Goal: Transaction & Acquisition: Book appointment/travel/reservation

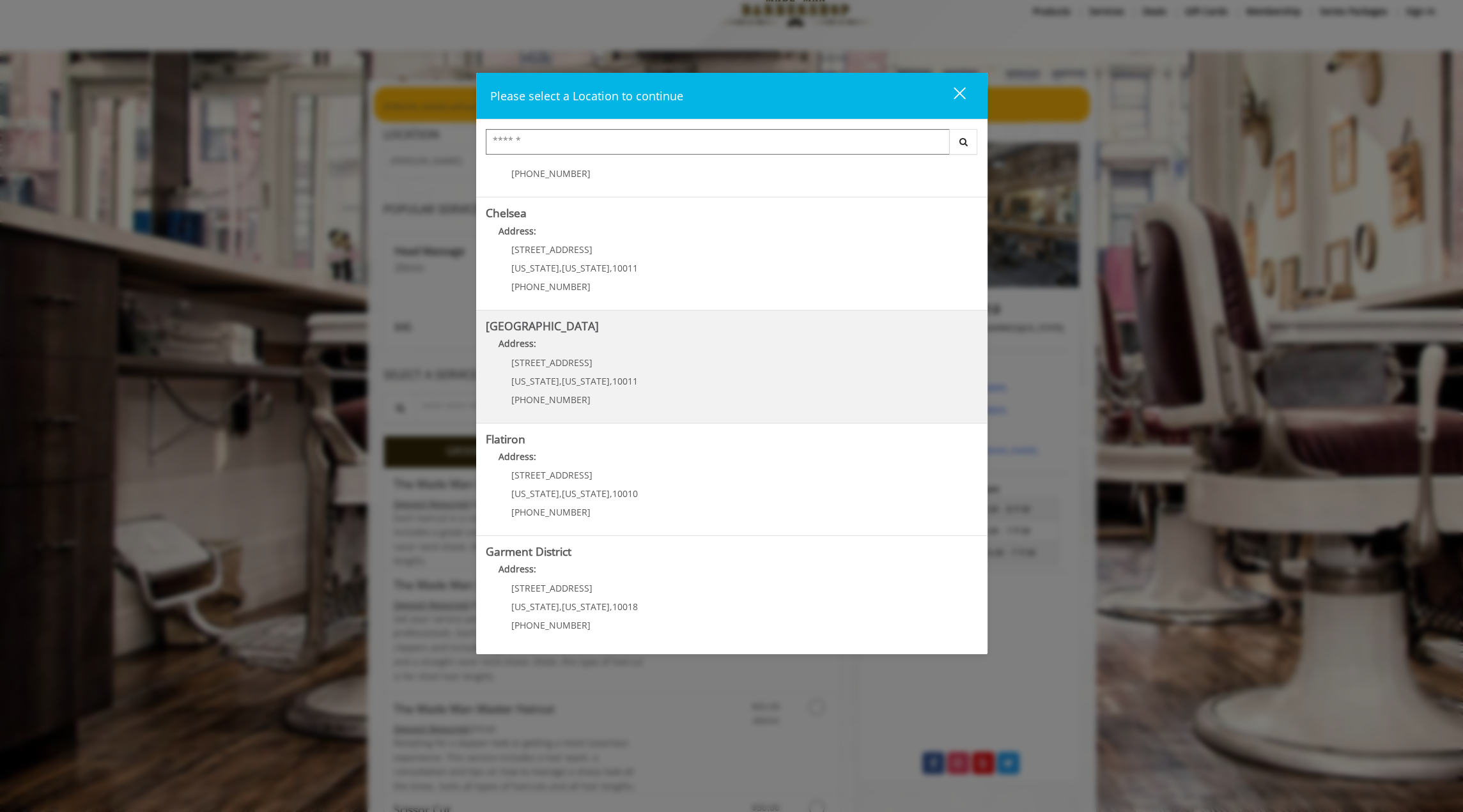
scroll to position [64, 0]
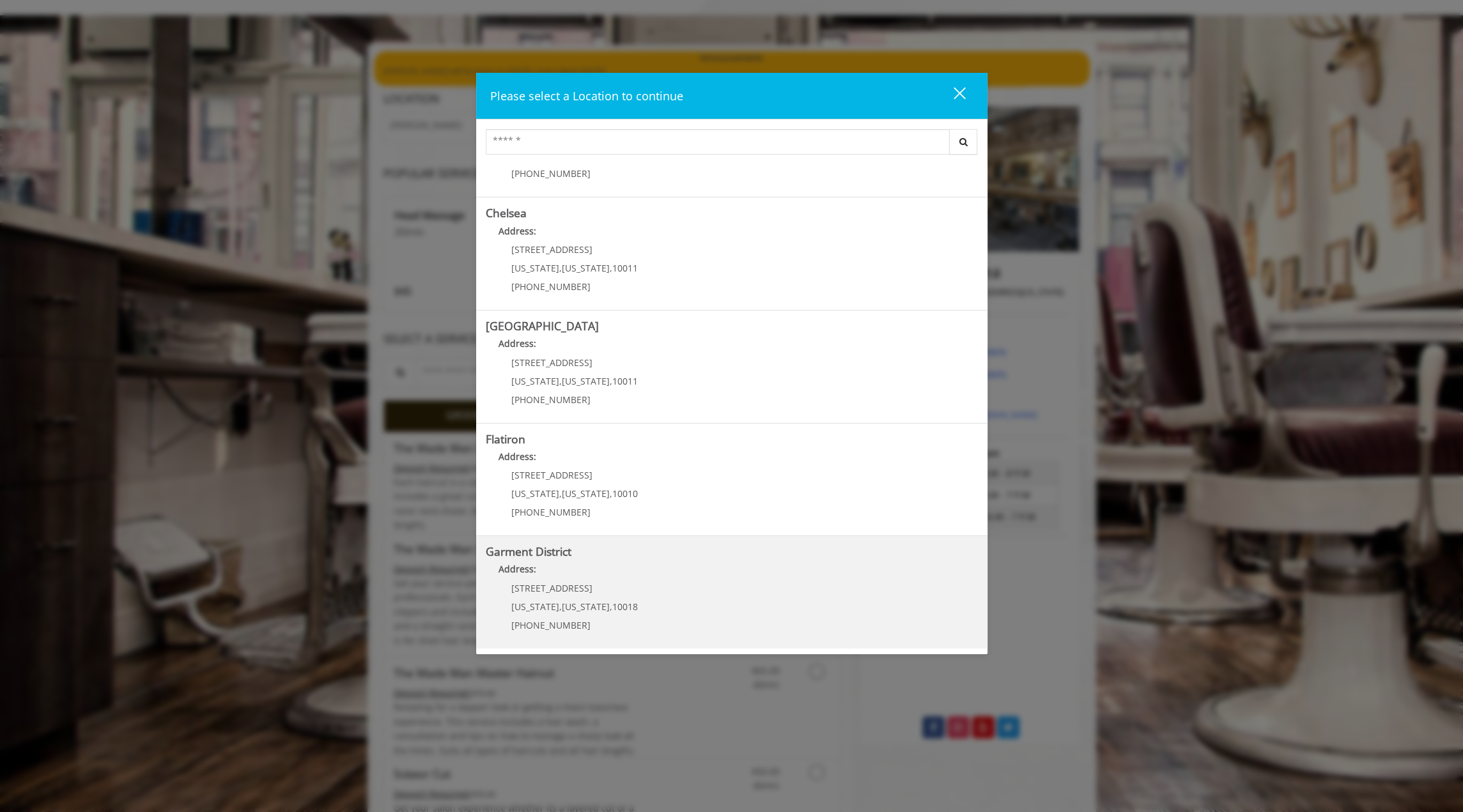
click at [695, 562] on District "Address:" at bounding box center [731, 573] width 492 height 21
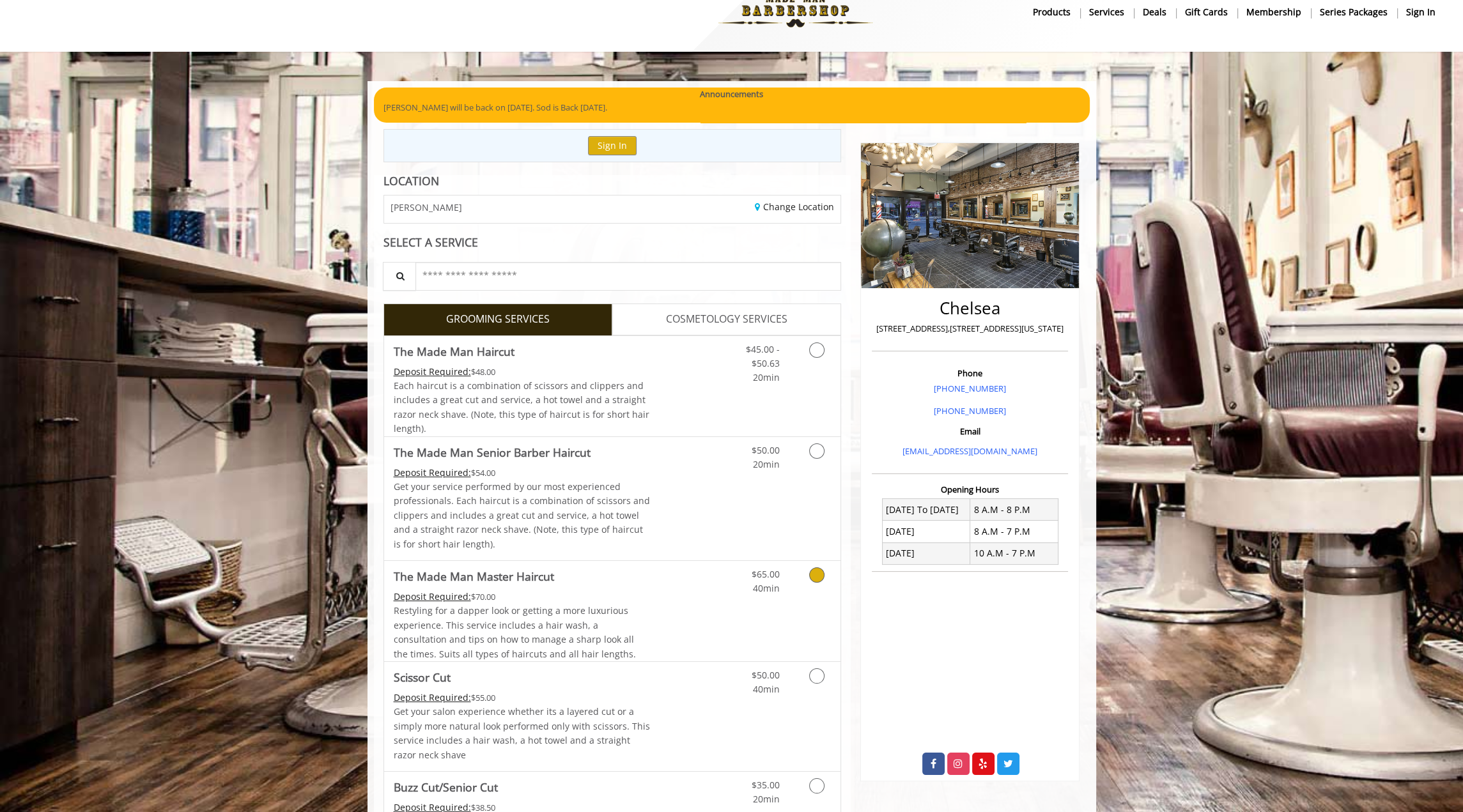
scroll to position [64, 0]
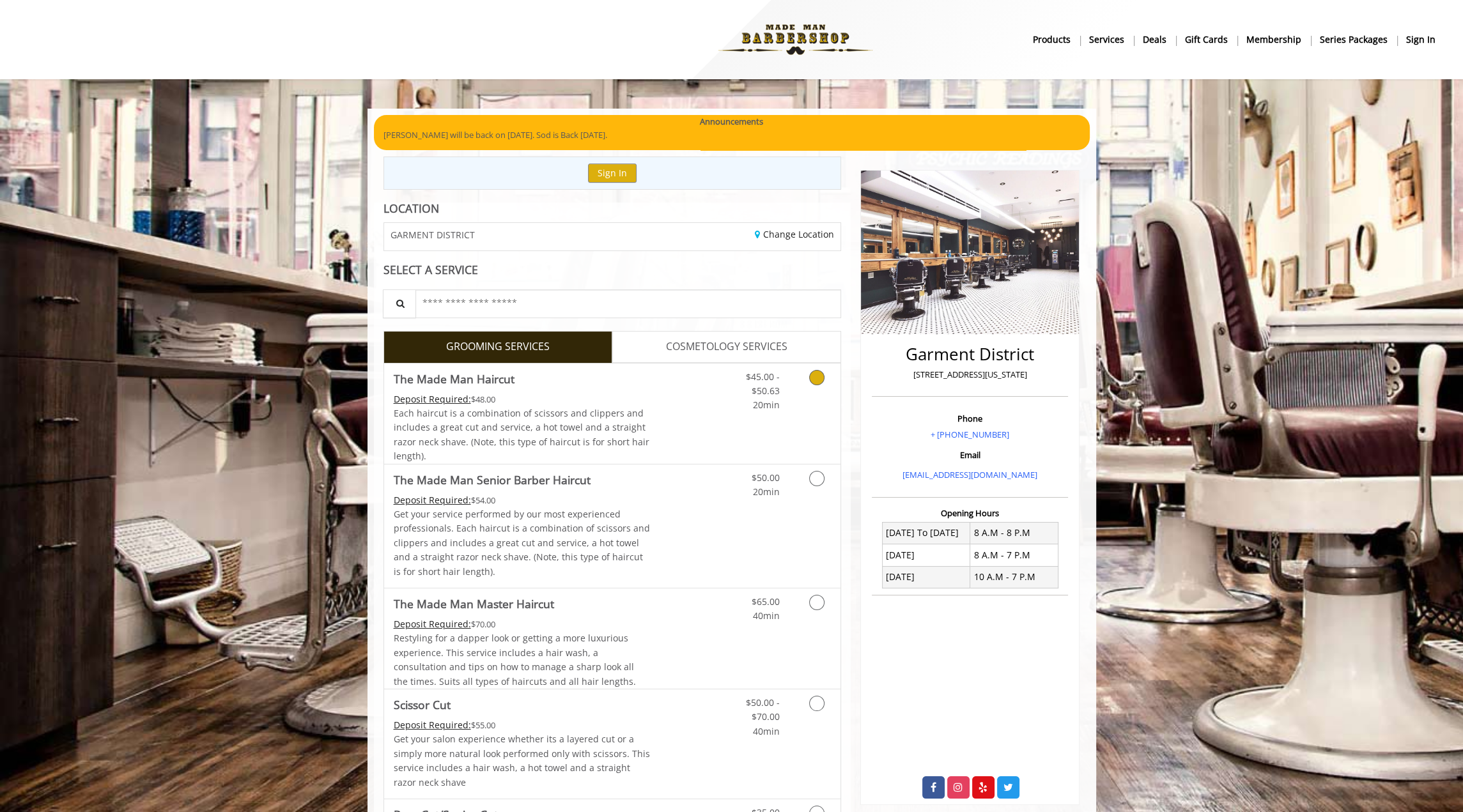
click at [819, 372] on icon "Grooming services" at bounding box center [816, 377] width 15 height 15
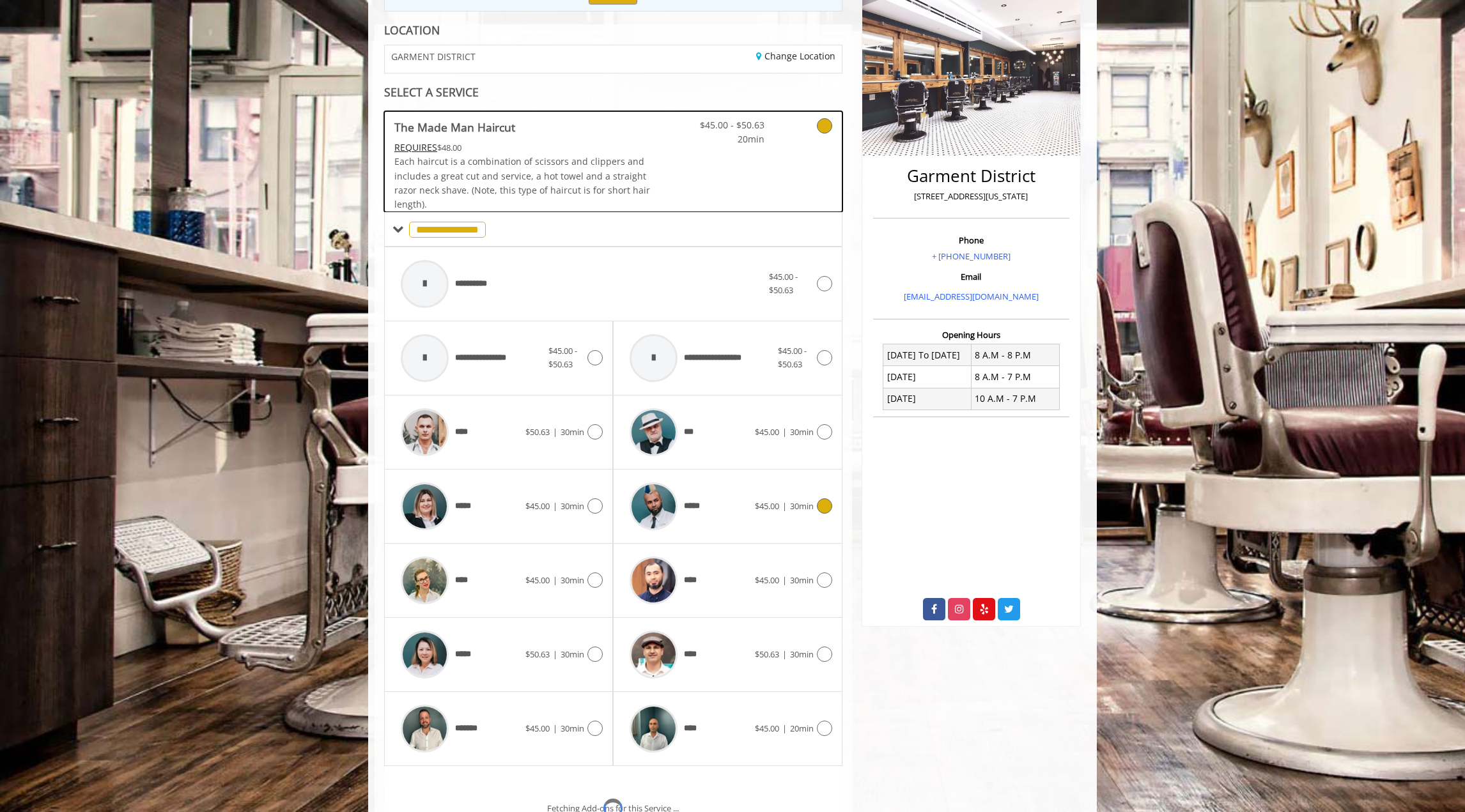
scroll to position [265, 0]
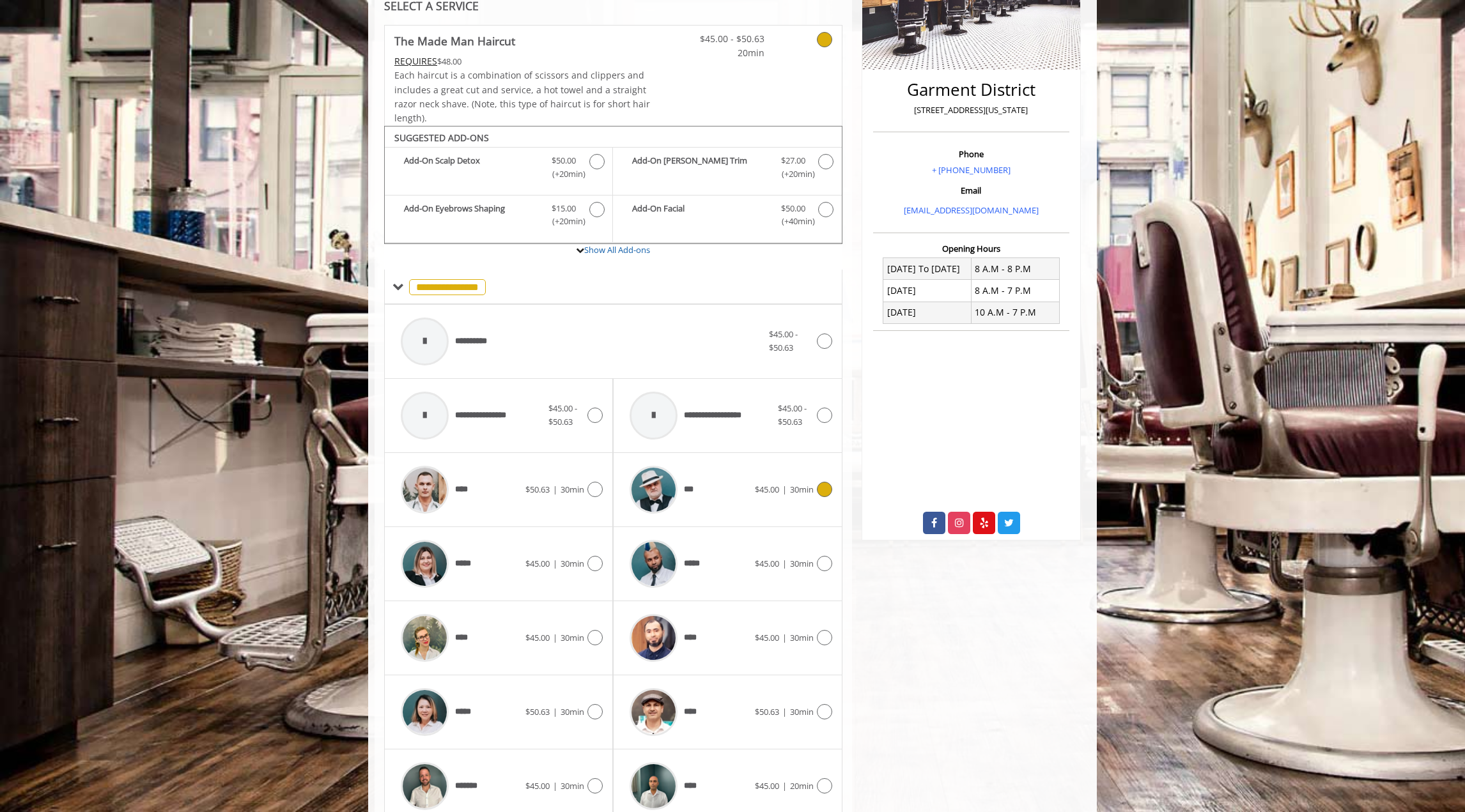
click at [826, 487] on icon at bounding box center [824, 490] width 15 height 15
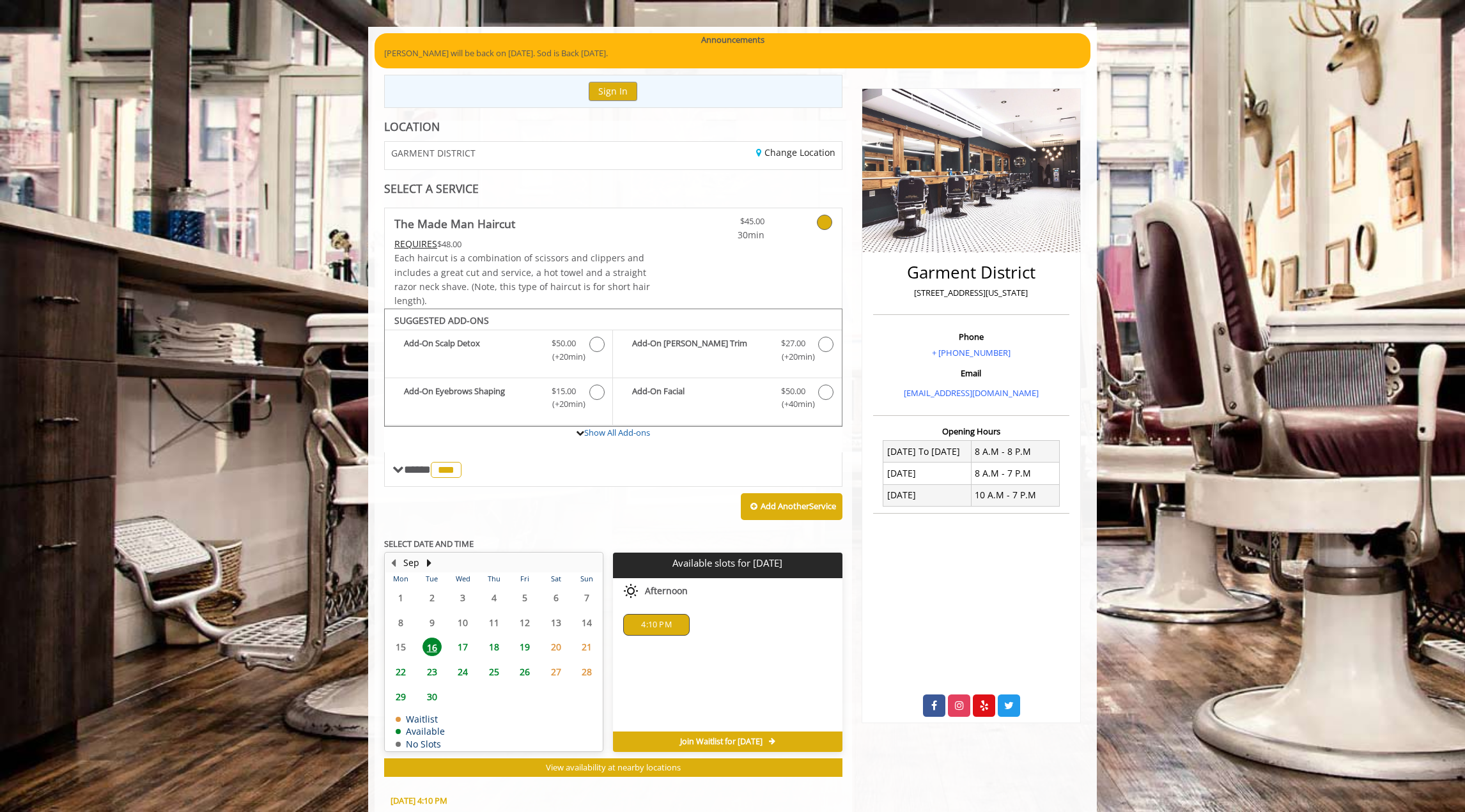
scroll to position [312, 0]
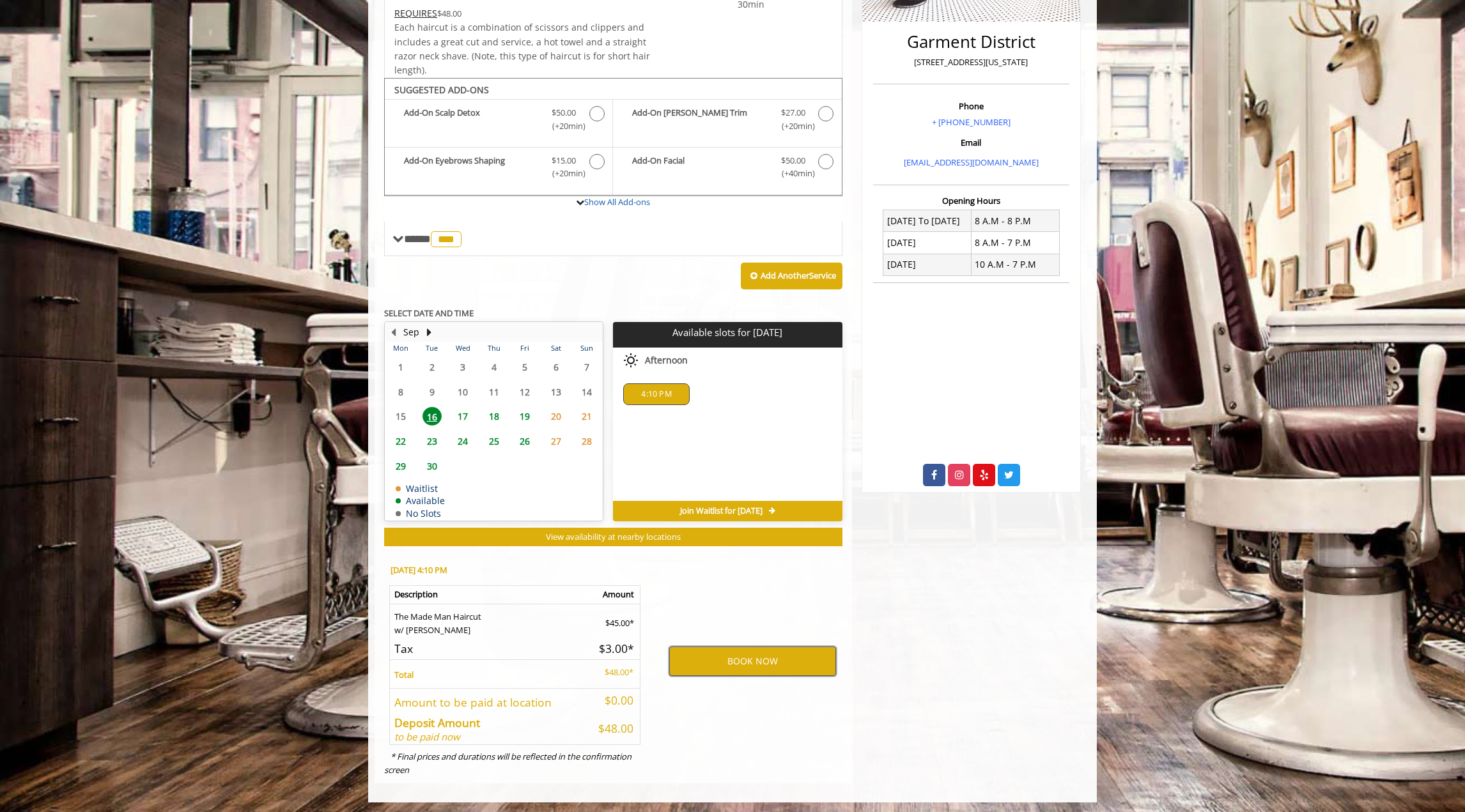
click at [746, 659] on button "BOOK NOW" at bounding box center [752, 661] width 167 height 30
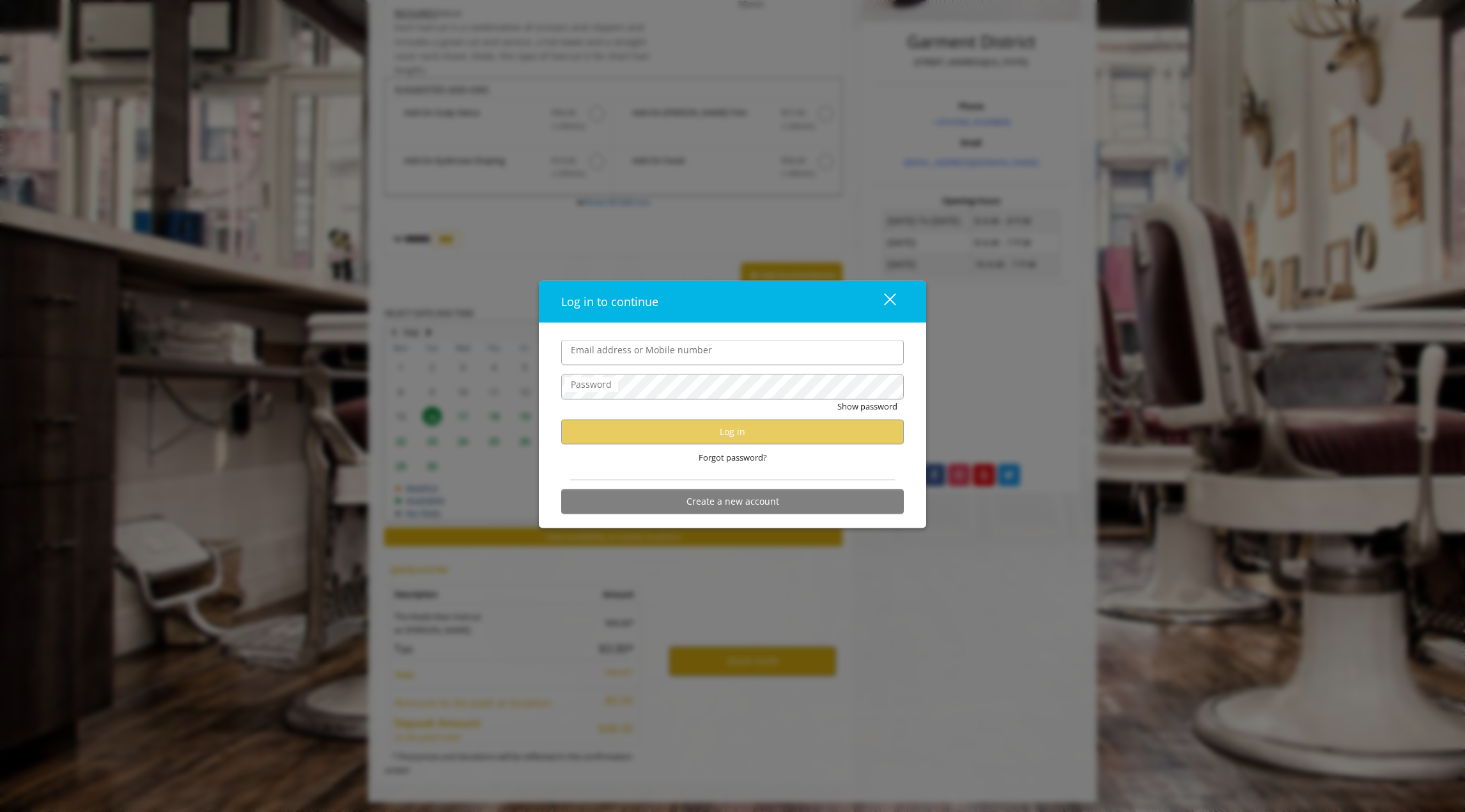
click at [715, 349] on input "Email address or Mobile number" at bounding box center [732, 352] width 343 height 25
type input "**********"
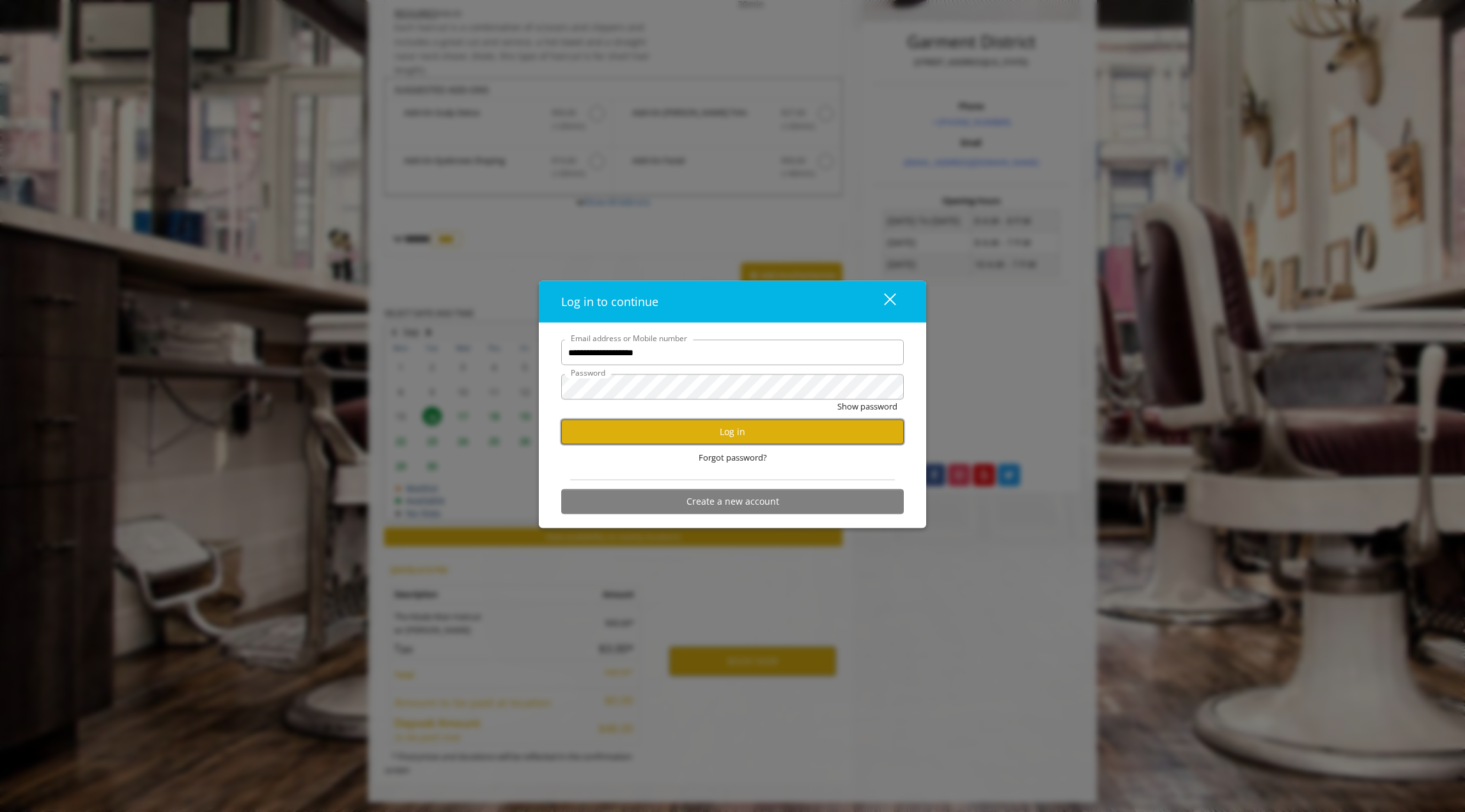
click at [737, 432] on button "Log in" at bounding box center [732, 432] width 343 height 25
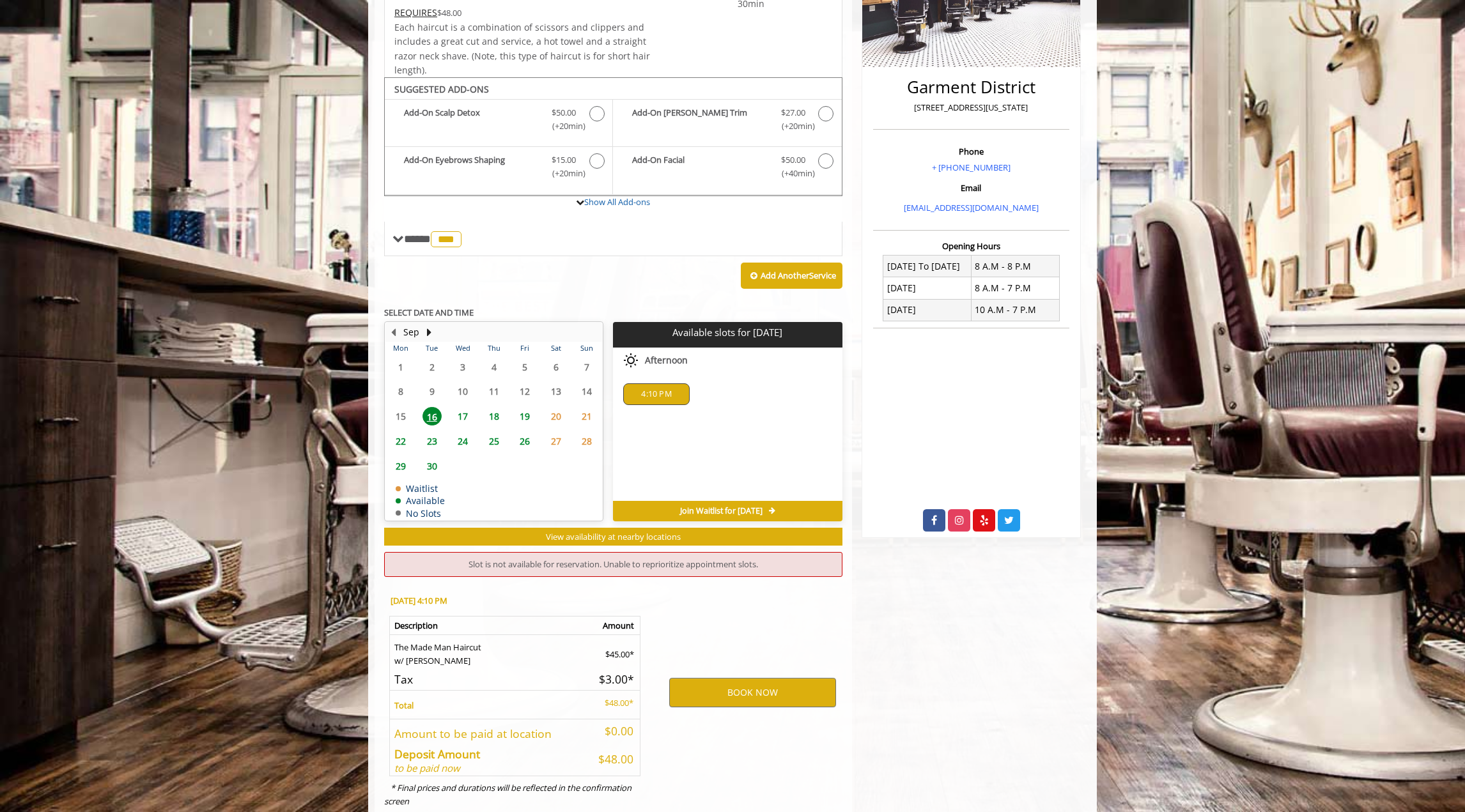
scroll to position [267, 0]
click at [751, 696] on button "BOOK NOW" at bounding box center [752, 692] width 167 height 30
